Goal: Book appointment/travel/reservation

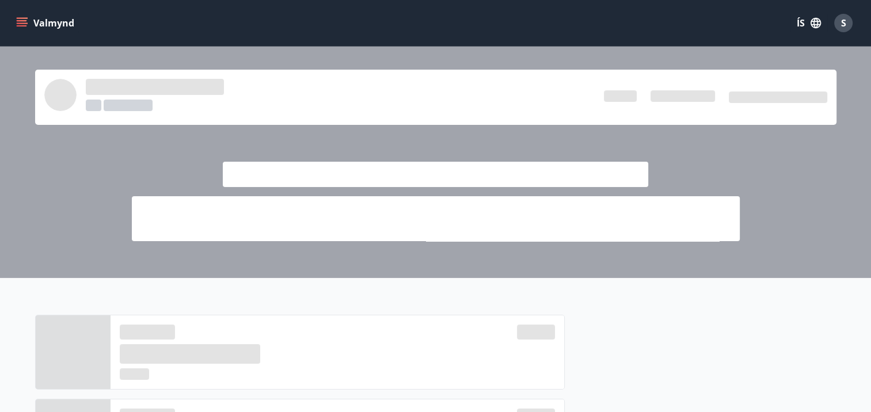
click at [10, 20] on div "Valmynd ÍS S" at bounding box center [435, 23] width 871 height 46
click at [18, 25] on icon "menu" at bounding box center [22, 23] width 12 height 12
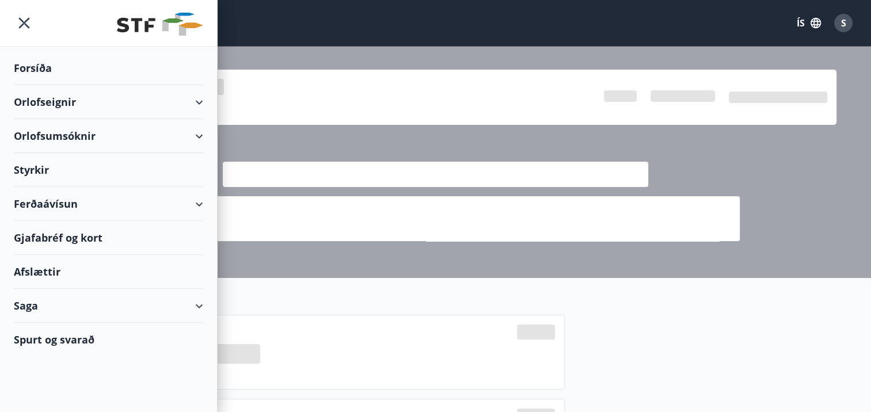
click at [201, 102] on div "Orlofseignir" at bounding box center [108, 102] width 189 height 34
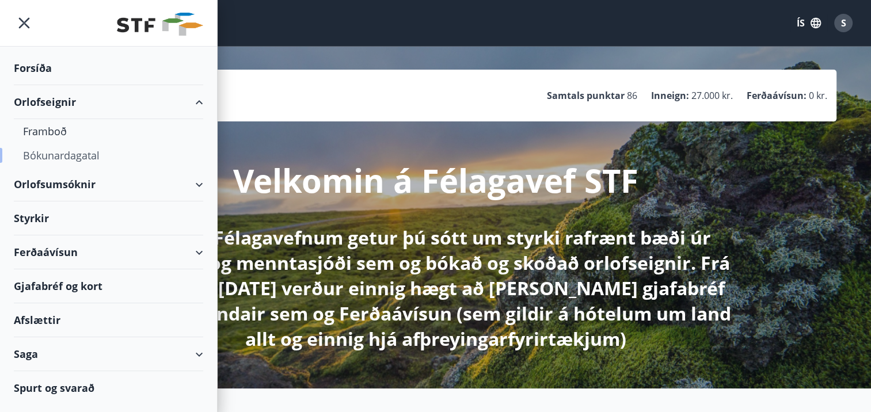
click at [89, 154] on div "Bókunardagatal" at bounding box center [108, 155] width 171 height 24
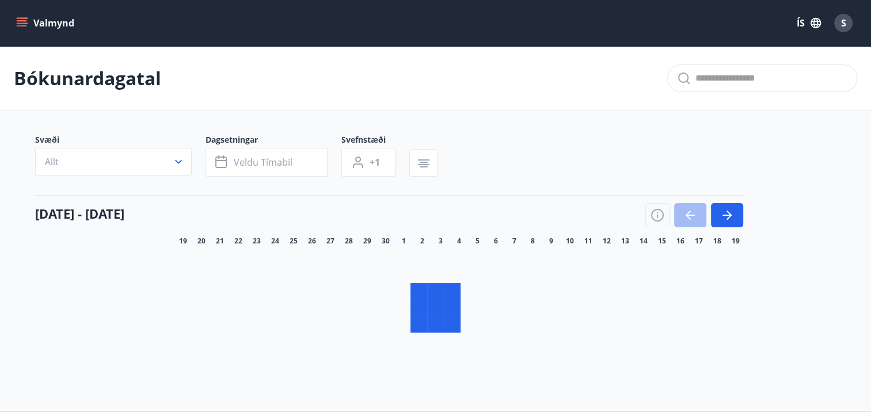
click at [177, 160] on icon "button" at bounding box center [179, 162] width 12 height 12
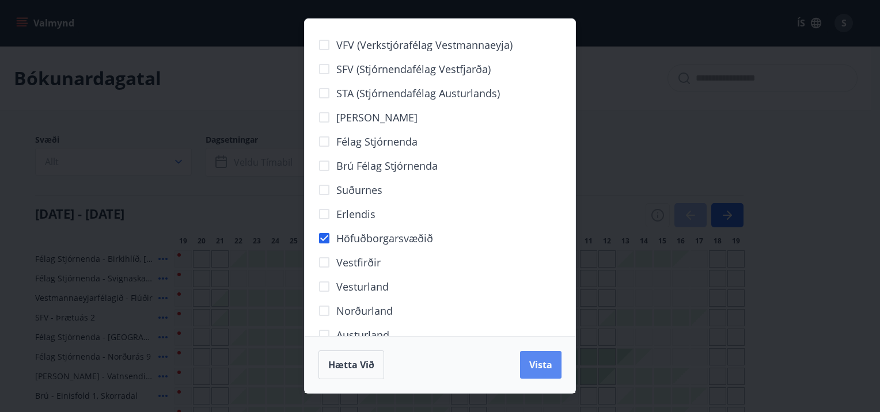
click at [538, 366] on span "Vista" at bounding box center [540, 365] width 23 height 13
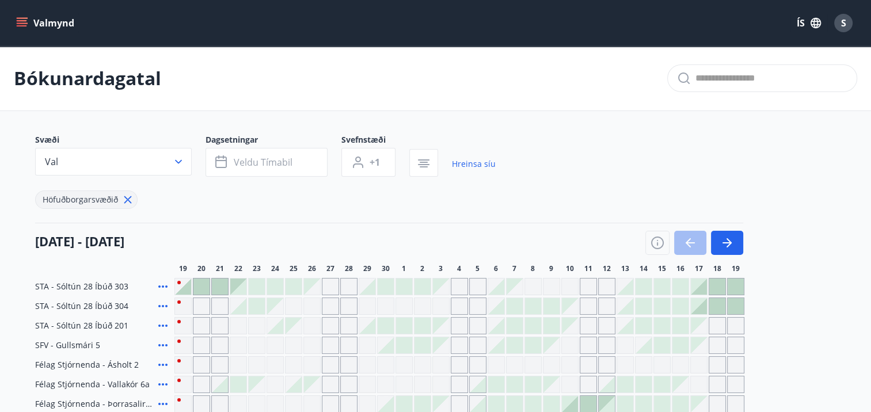
scroll to position [115, 0]
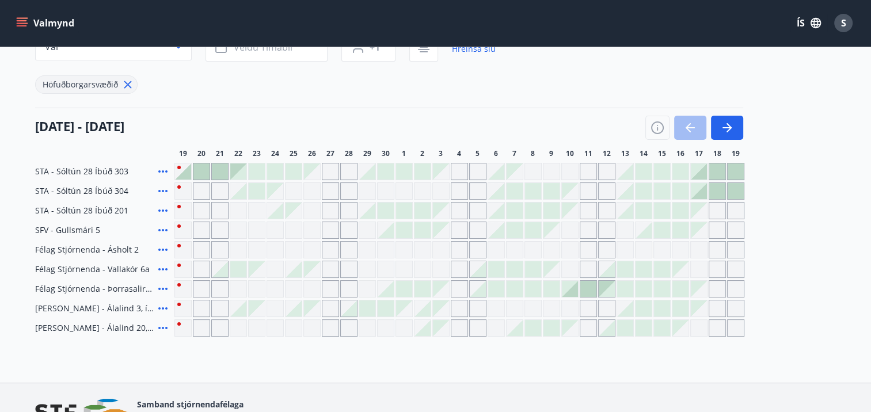
click at [371, 172] on div at bounding box center [367, 172] width 16 height 16
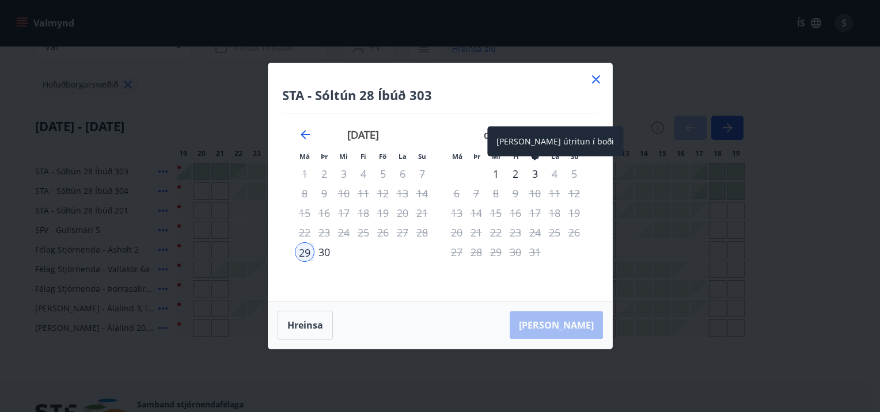
click at [532, 172] on div "3" at bounding box center [535, 174] width 20 height 20
